Goal: Obtain resource: Obtain resource

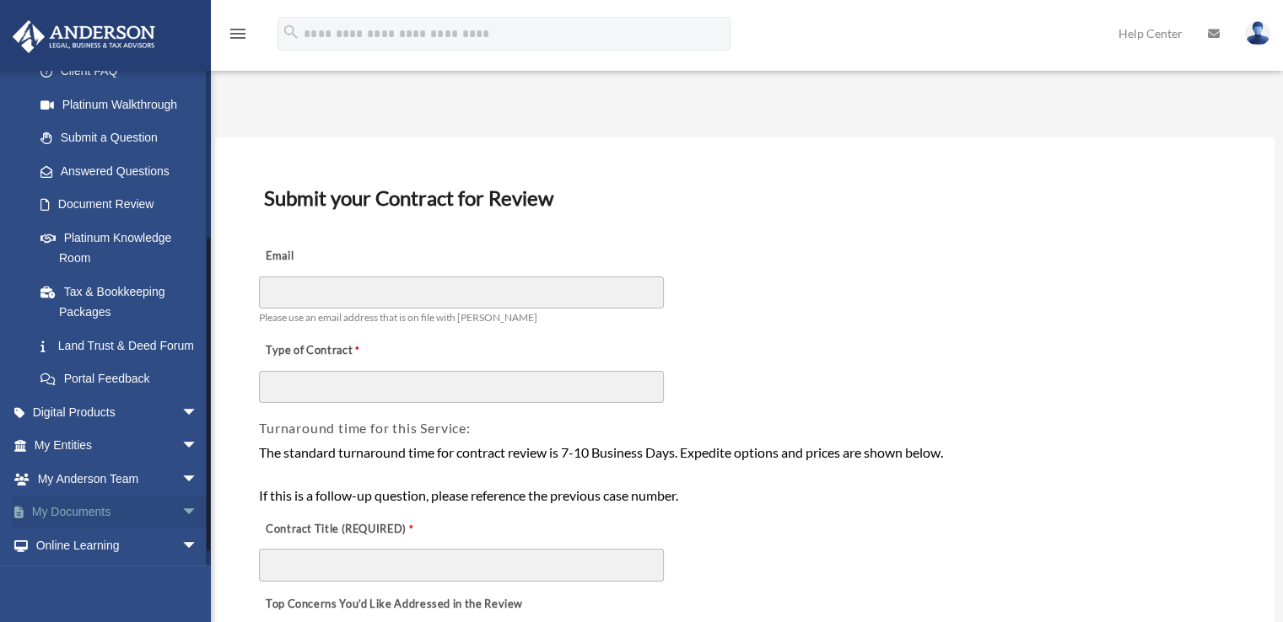
scroll to position [274, 0]
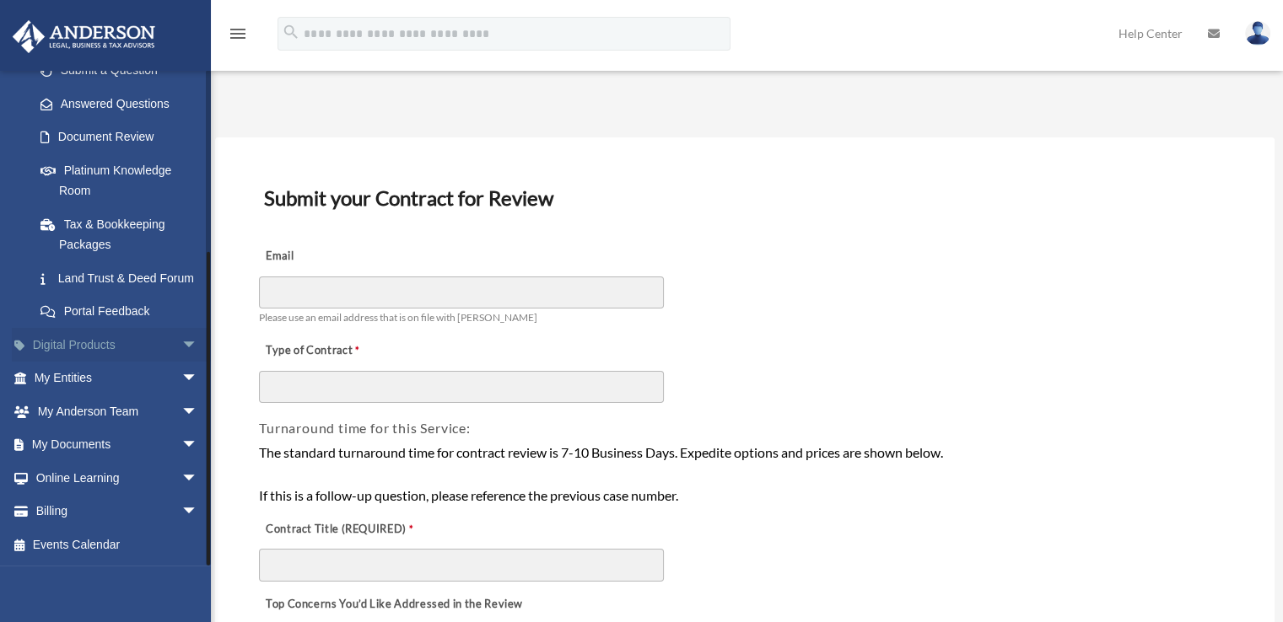
click at [181, 336] on span "arrow_drop_down" at bounding box center [198, 345] width 34 height 35
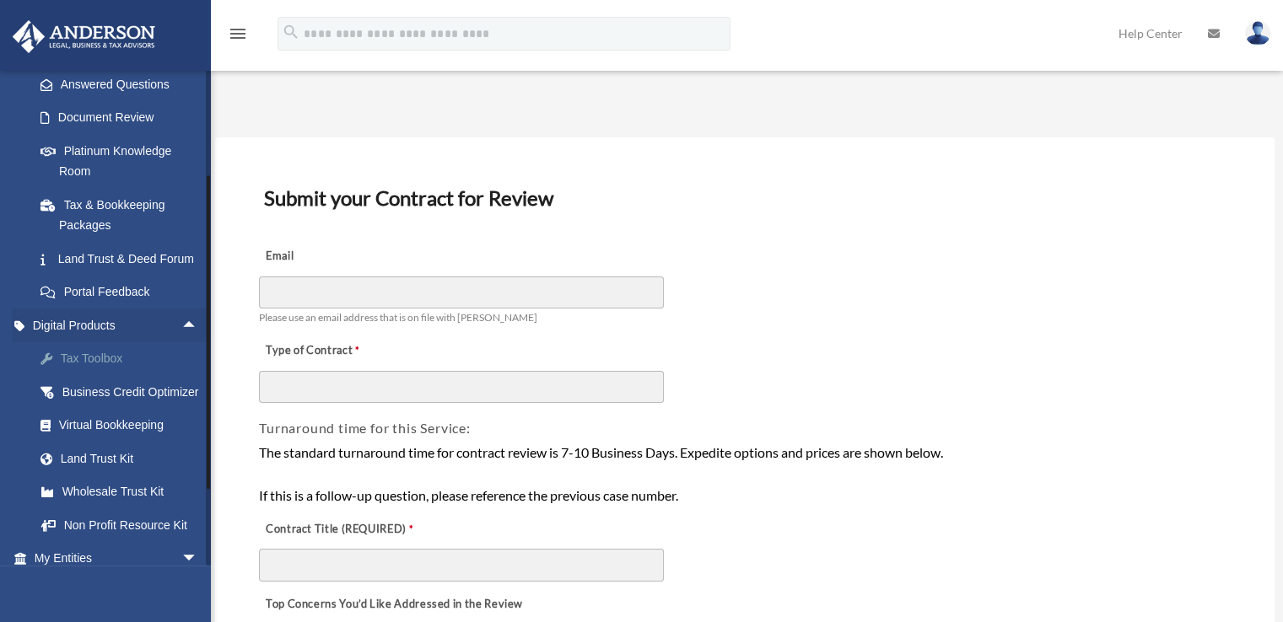
scroll to position [358, 0]
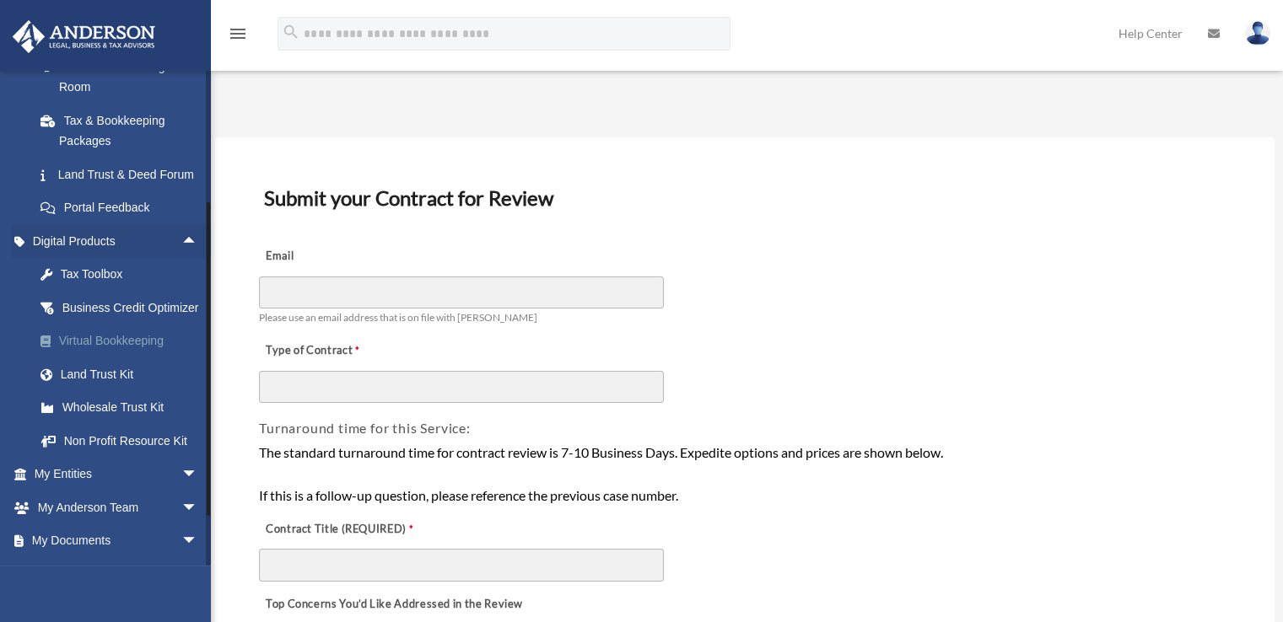
click at [118, 352] on div "Virtual Bookkeeping" at bounding box center [130, 341] width 143 height 21
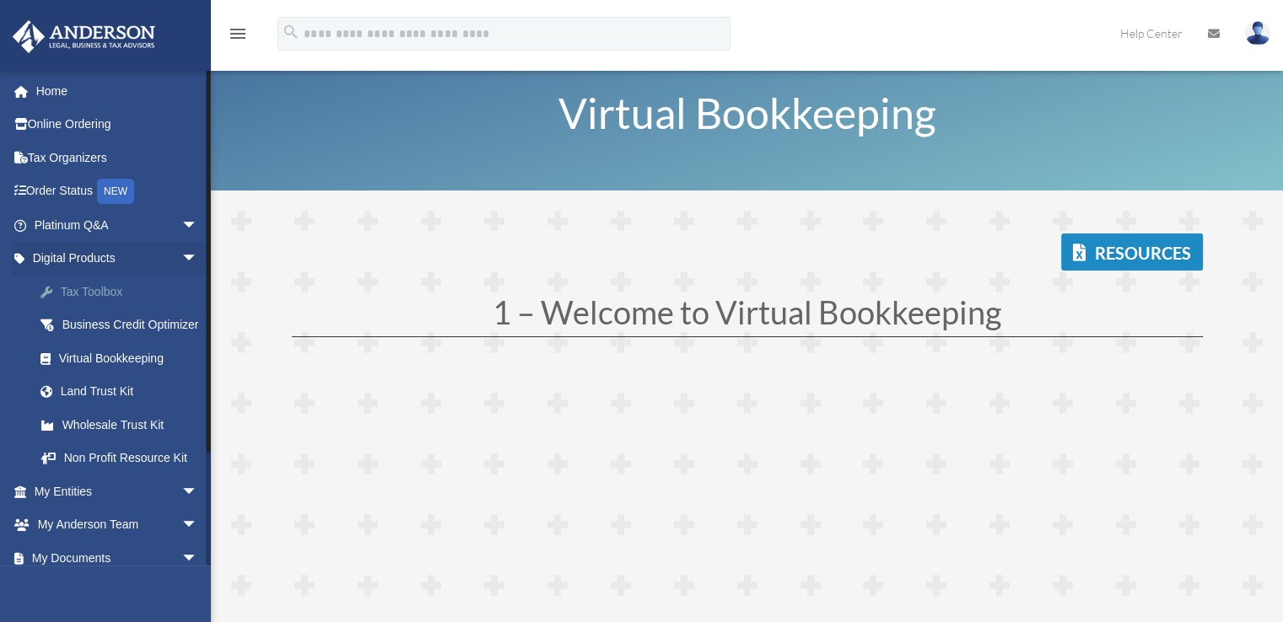
click at [123, 291] on div "Tax Toolbox" at bounding box center [130, 292] width 143 height 21
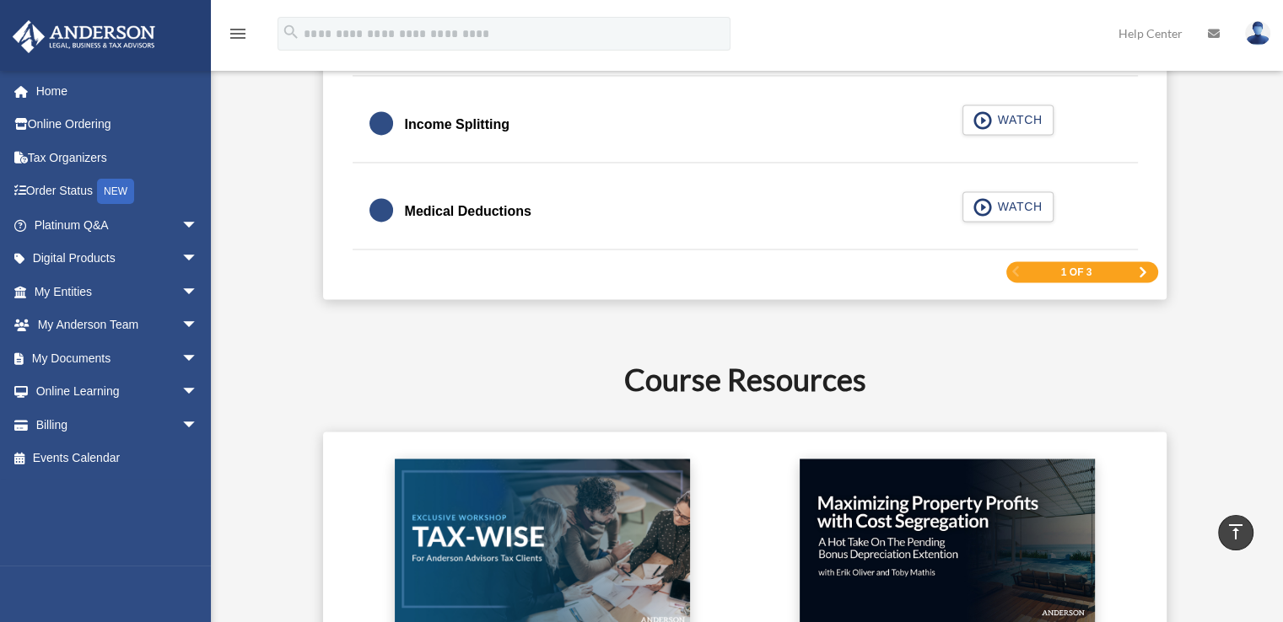
scroll to position [2530, 0]
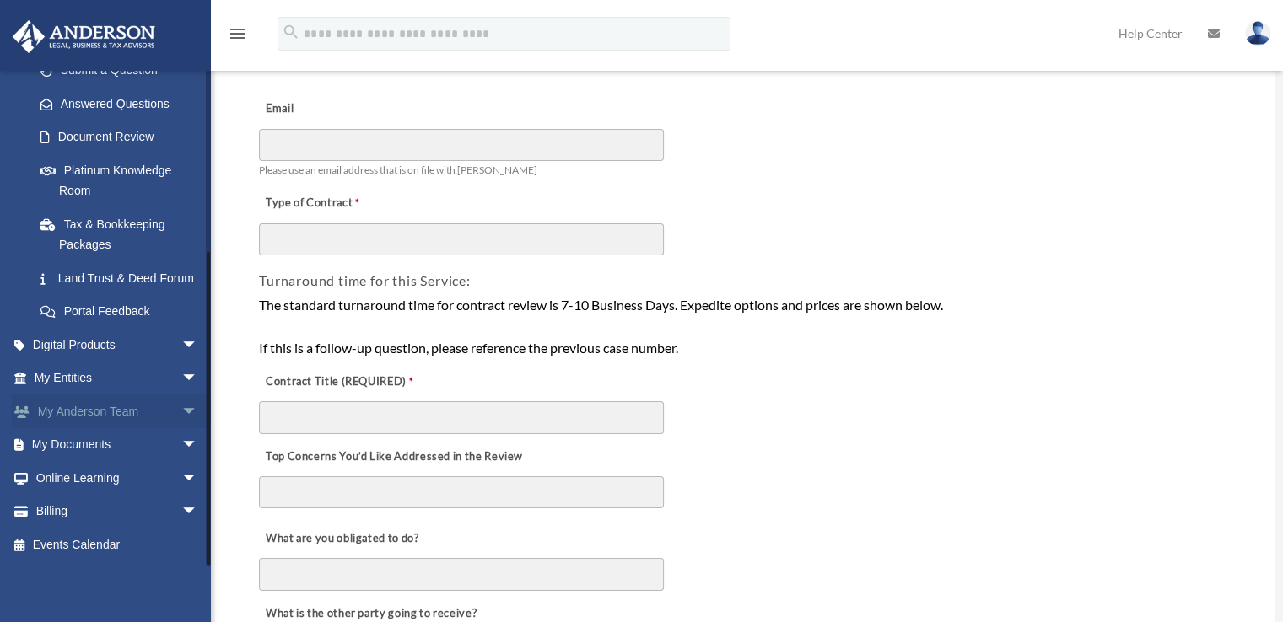
scroll to position [169, 0]
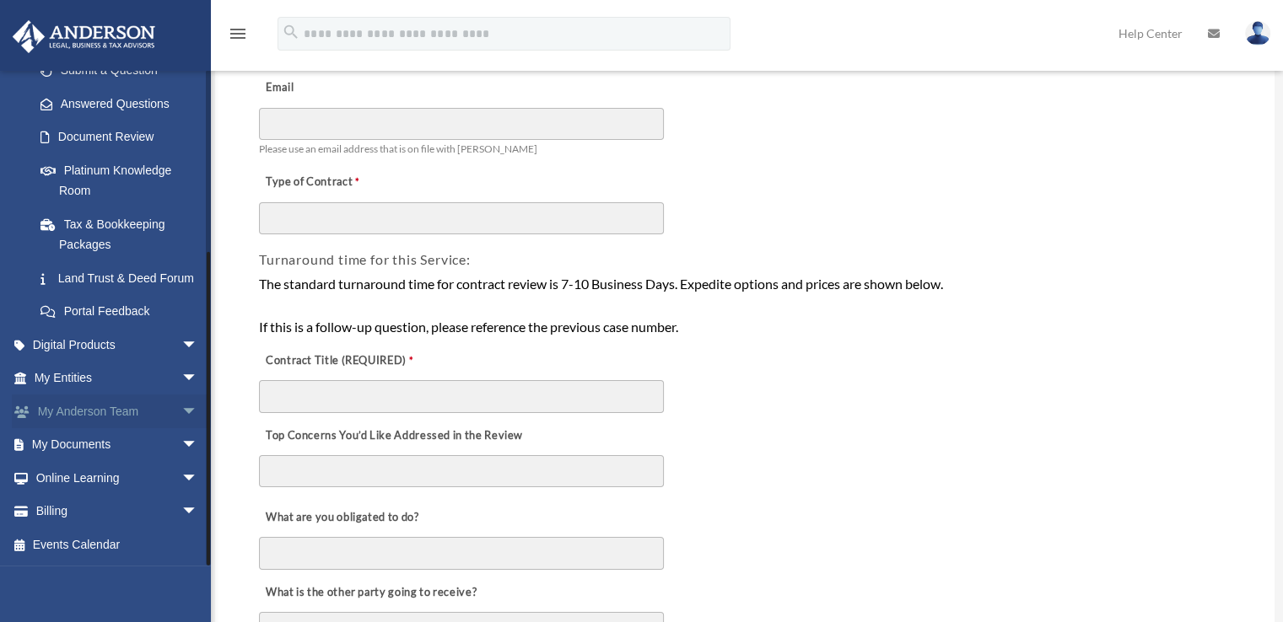
click at [181, 413] on span "arrow_drop_down" at bounding box center [198, 412] width 34 height 35
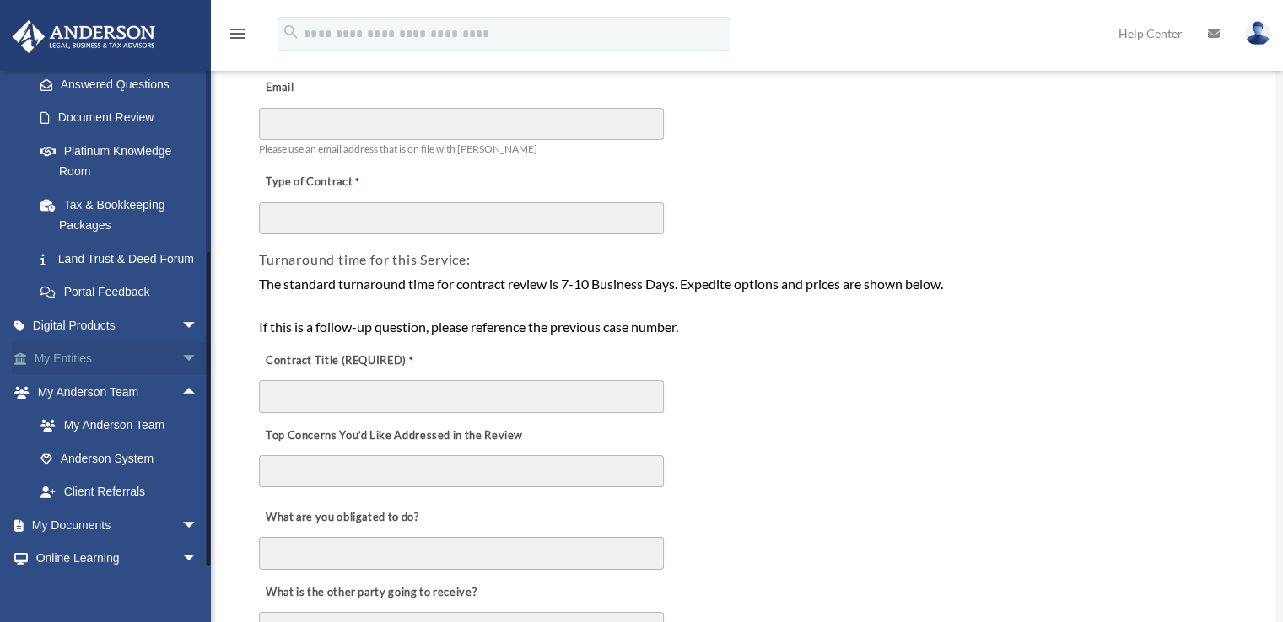
click at [181, 377] on span "arrow_drop_down" at bounding box center [198, 359] width 34 height 35
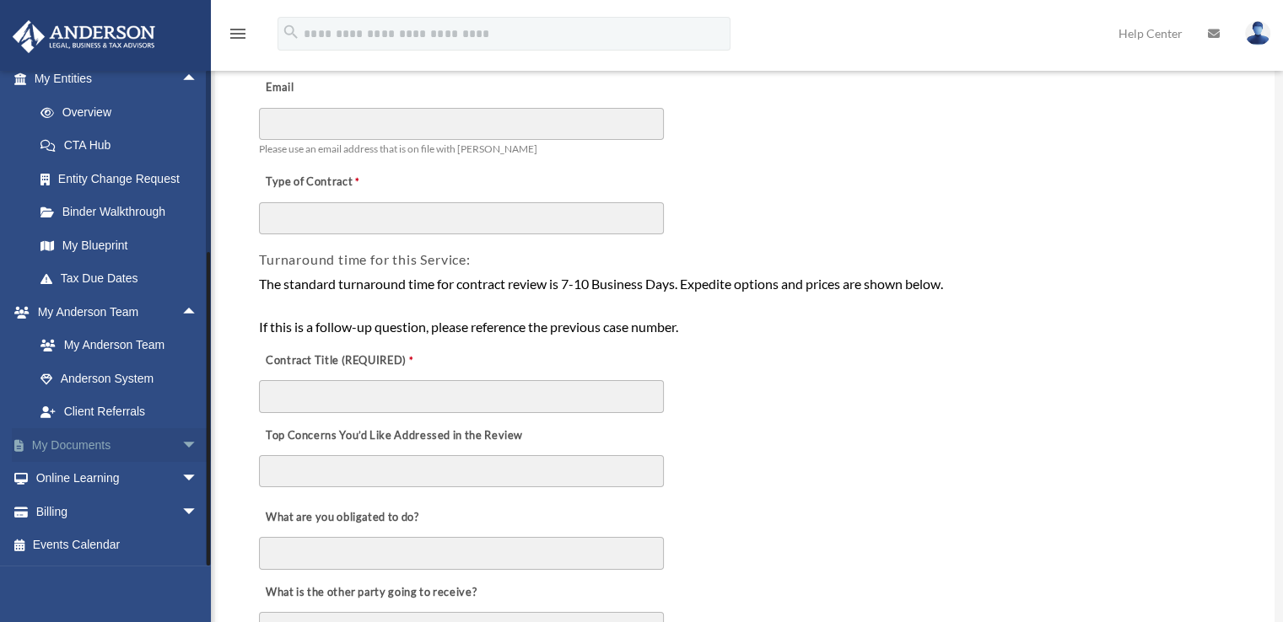
click at [181, 451] on span "arrow_drop_down" at bounding box center [198, 445] width 34 height 35
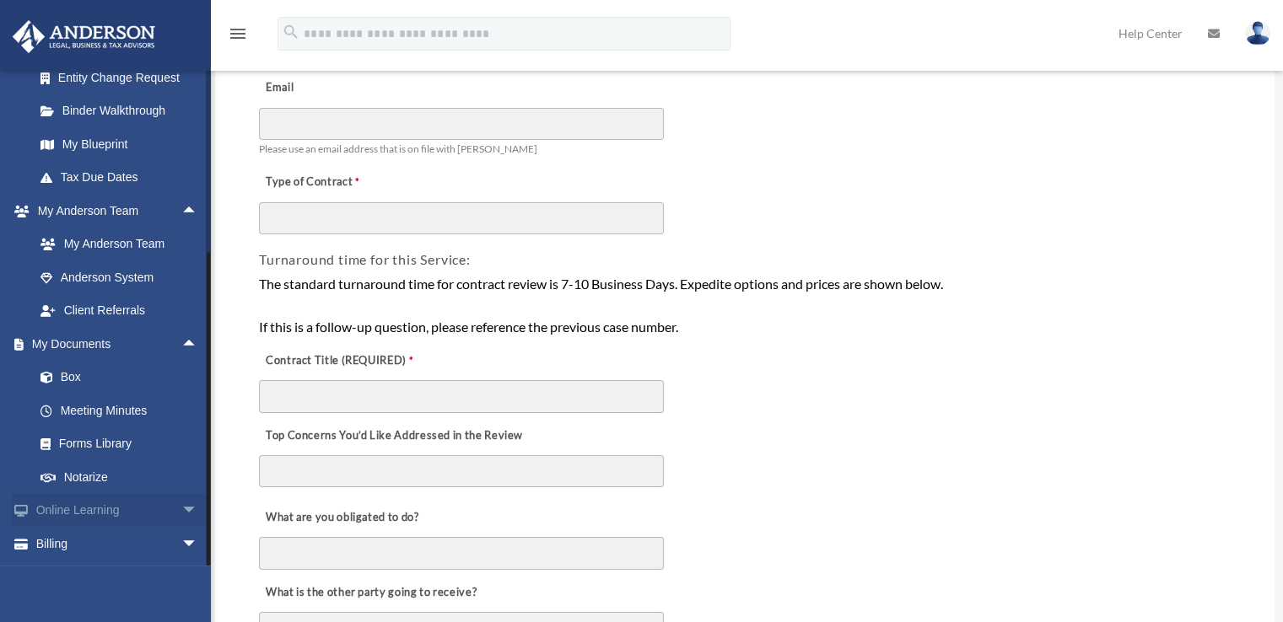
scroll to position [708, 0]
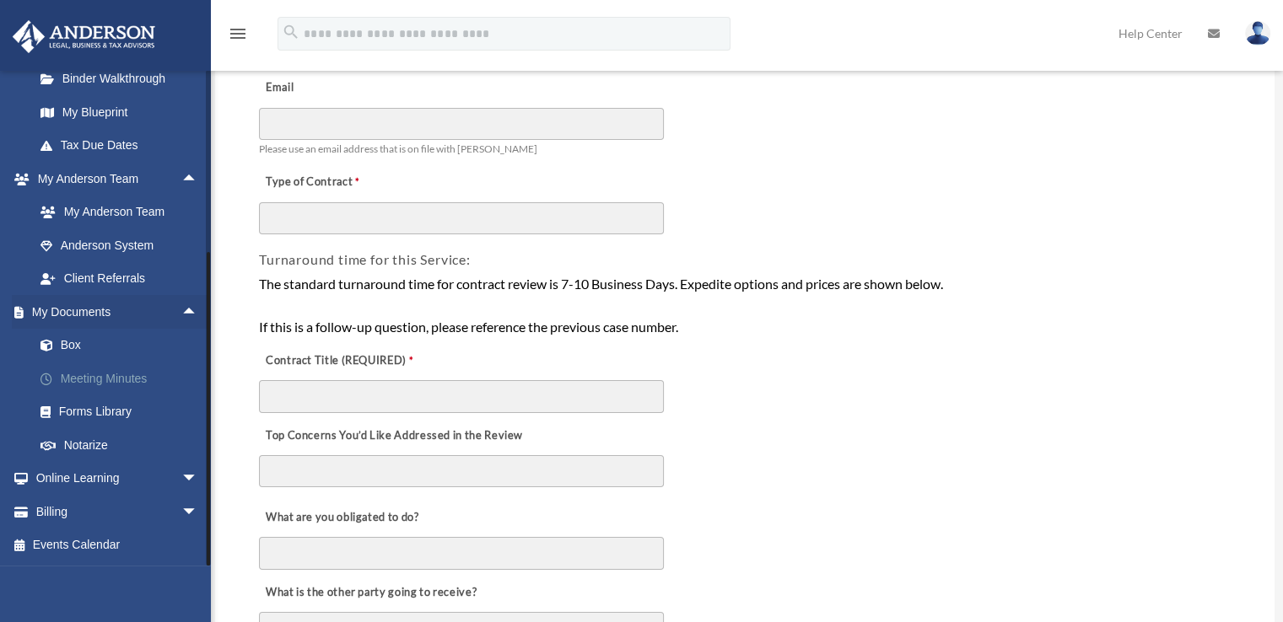
click at [119, 382] on link "Meeting Minutes" at bounding box center [124, 379] width 200 height 34
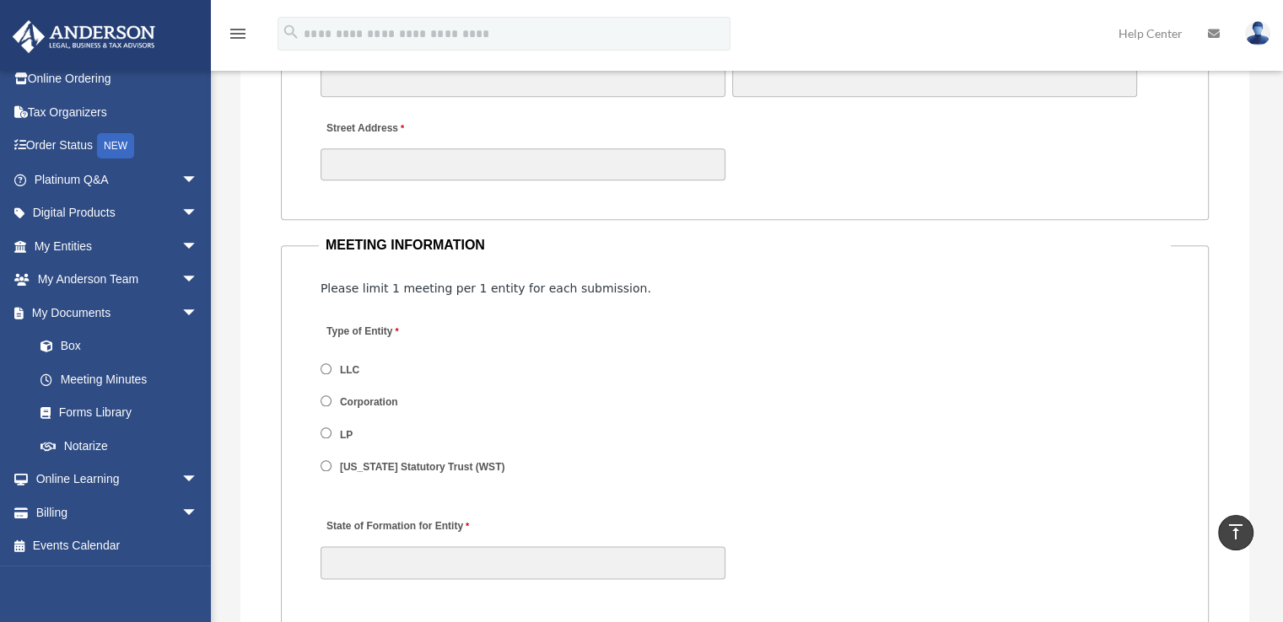
scroll to position [2024, 0]
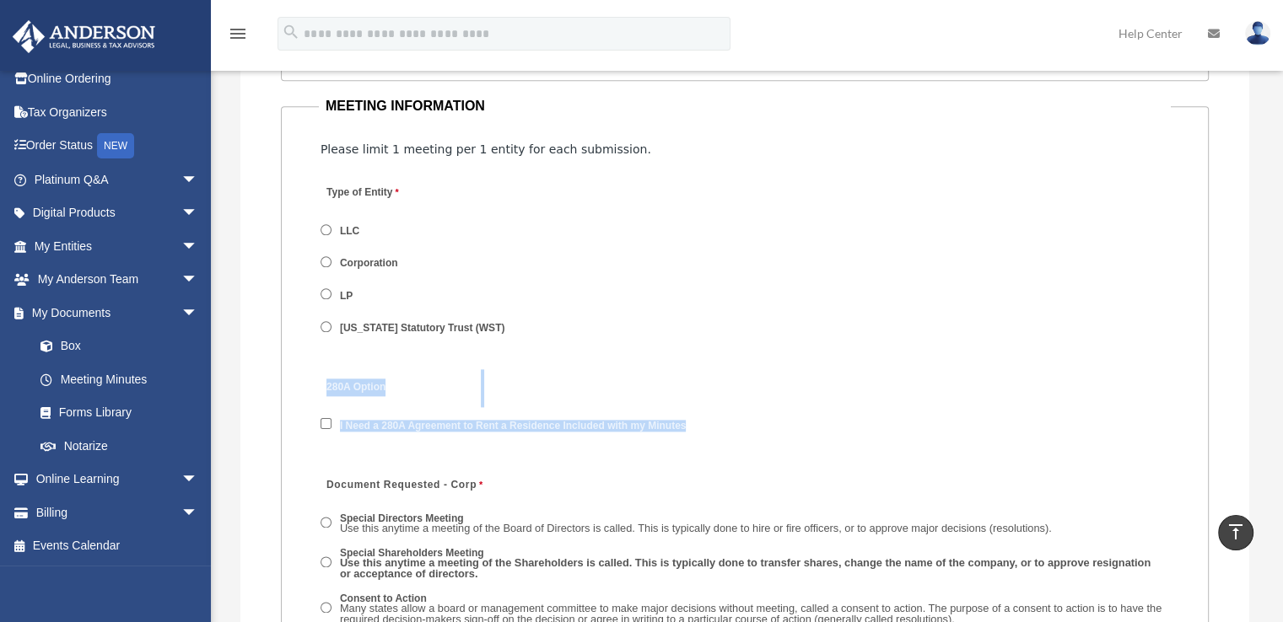
drag, startPoint x: 324, startPoint y: 378, endPoint x: 682, endPoint y: 426, distance: 361.7
click at [682, 426] on div "280A Option I Need a 280A Agreement to Rent a Residence Included with my Minutes" at bounding box center [745, 412] width 852 height 88
copy div "280A Option I Need a 280A Agreement to Rent a Residence Included with my Minutes"
